Goal: Find specific page/section: Find specific page/section

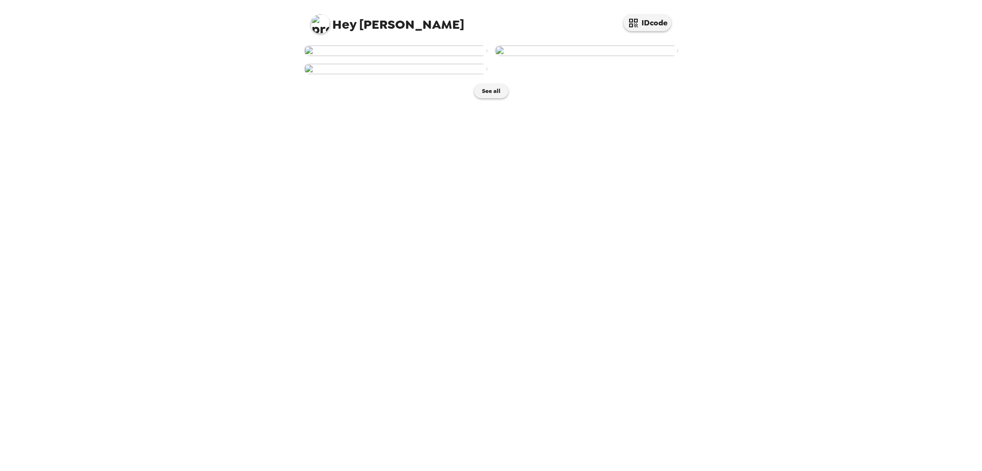
scroll to position [119, 0]
click at [481, 98] on button "See all" at bounding box center [491, 91] width 34 height 14
